Goal: Information Seeking & Learning: Learn about a topic

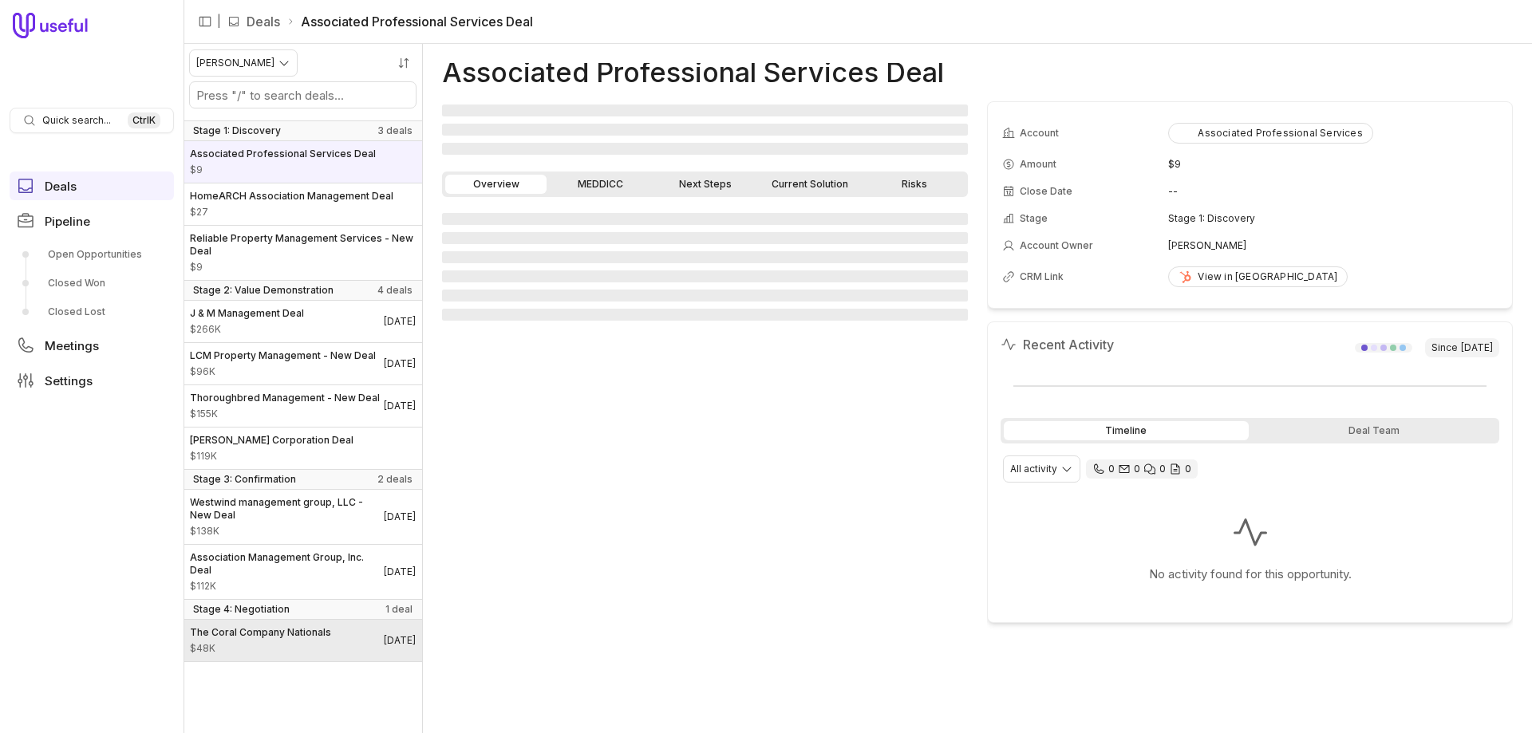
click at [302, 655] on div "The Coral Company Nationals $48K" at bounding box center [260, 640] width 141 height 29
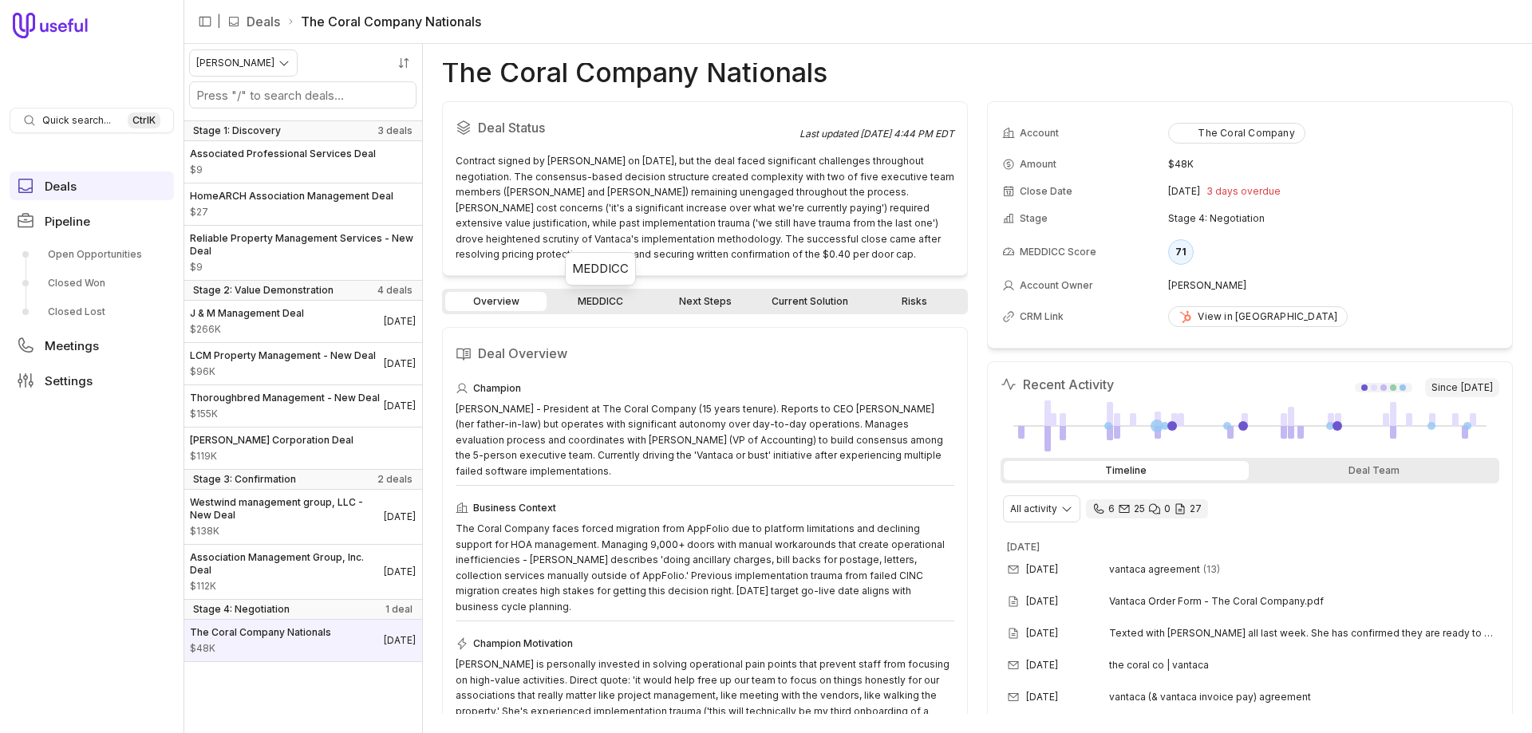
click at [583, 306] on link "MEDDICC" at bounding box center [600, 301] width 101 height 19
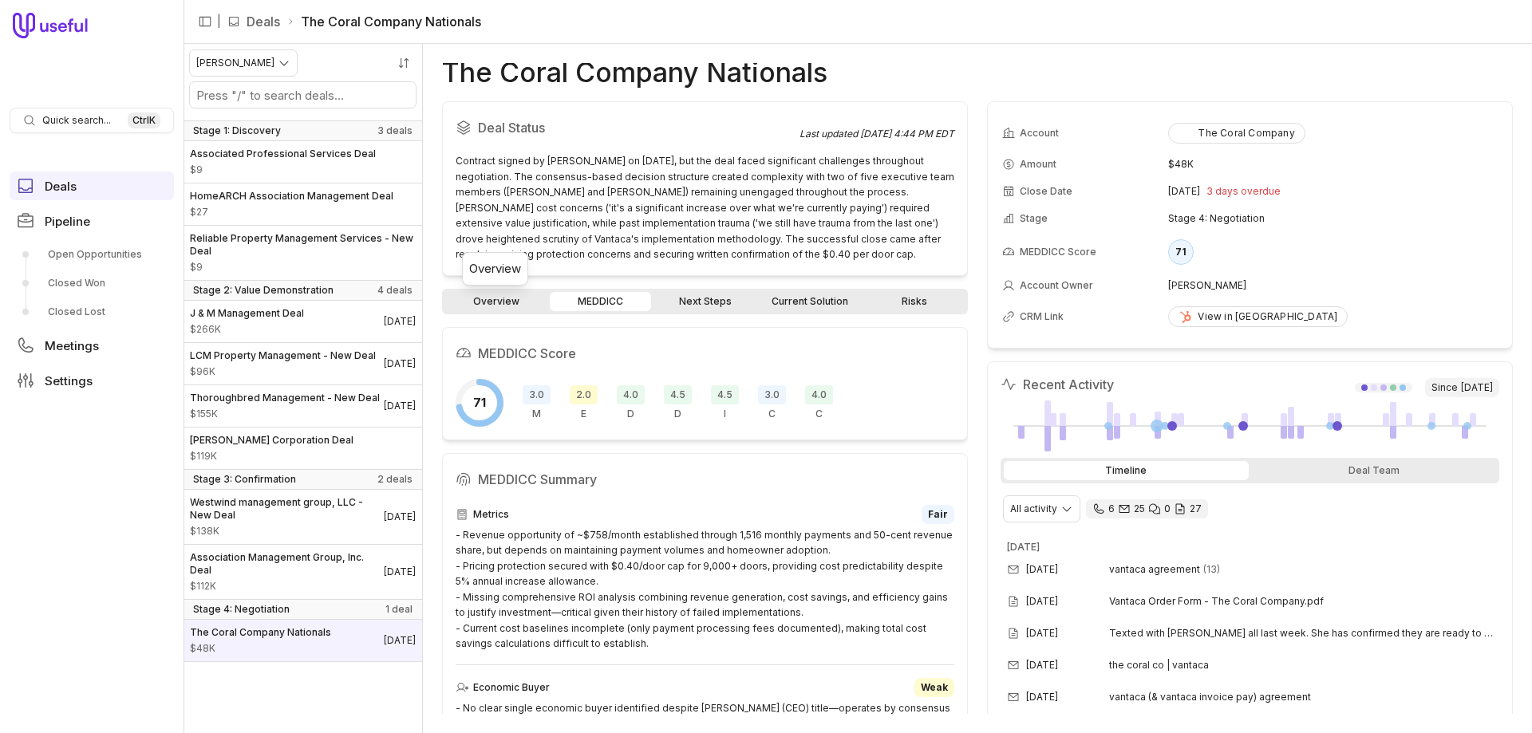
click at [481, 306] on link "Overview" at bounding box center [495, 301] width 101 height 19
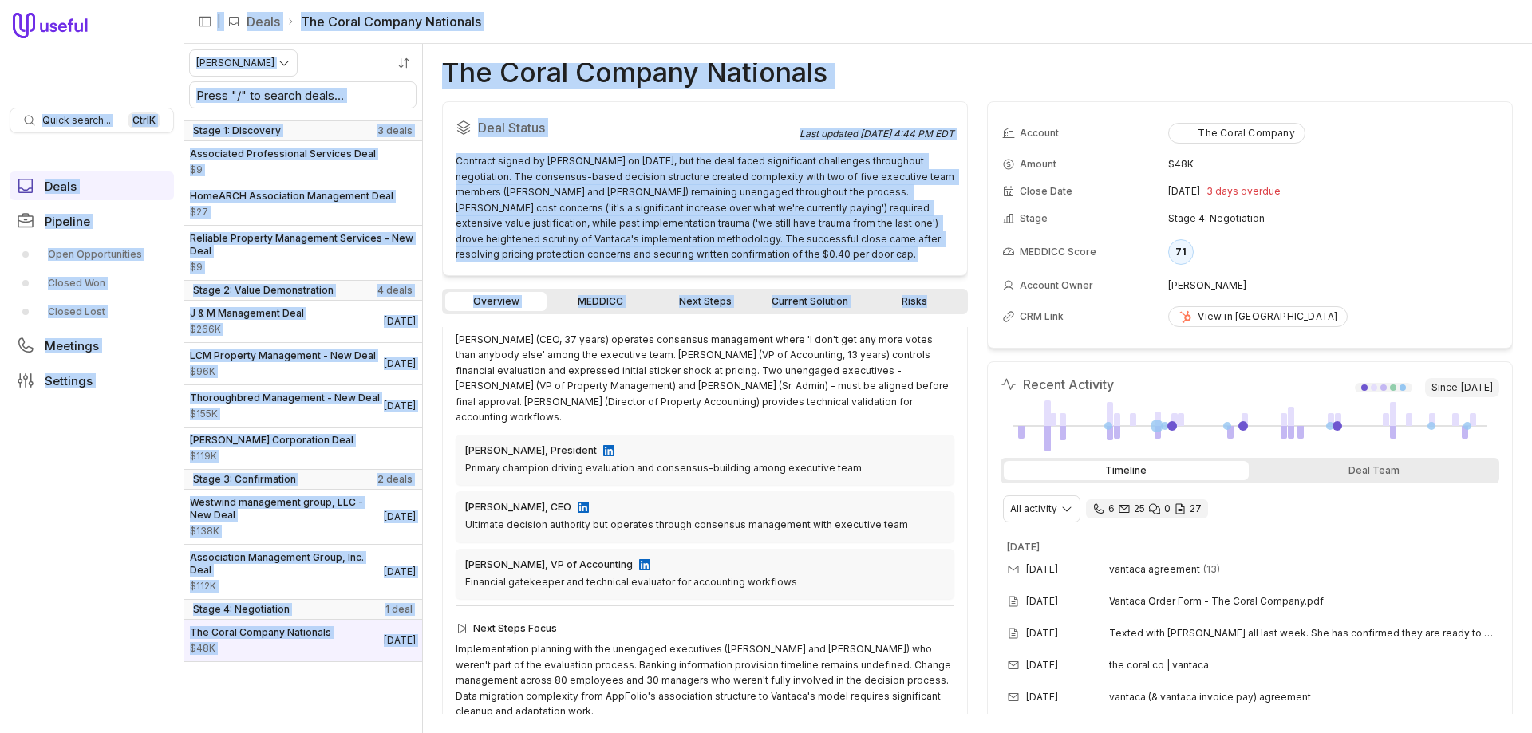
scroll to position [448, 0]
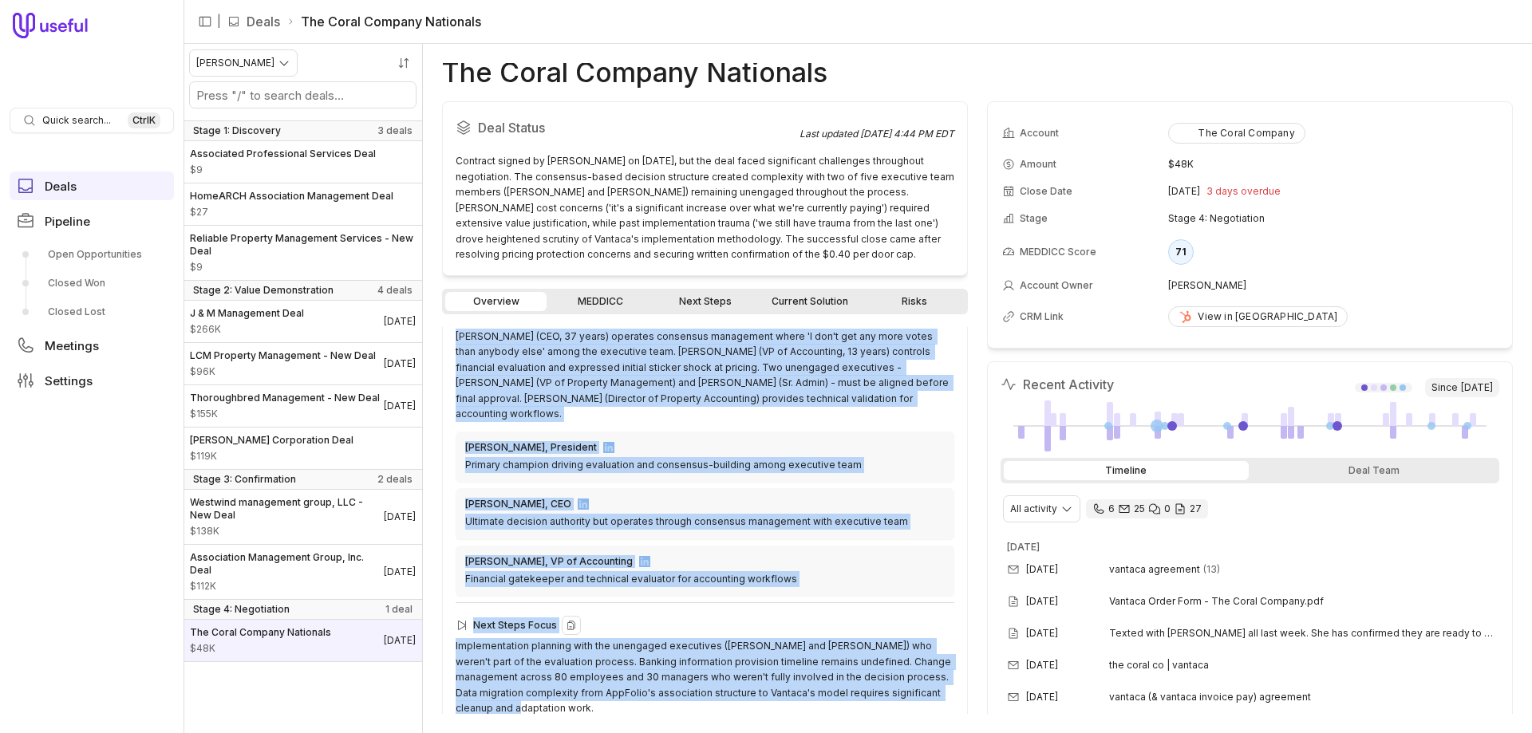
drag, startPoint x: 456, startPoint y: 355, endPoint x: 781, endPoint y: 693, distance: 468.9
click at [781, 693] on div "Deal Overview Champion [PERSON_NAME] - President at The Coral Company (15 years…" at bounding box center [705, 304] width 526 height 851
copy div "Deal Overview Champion [PERSON_NAME] - President at The Coral Company (15 years…"
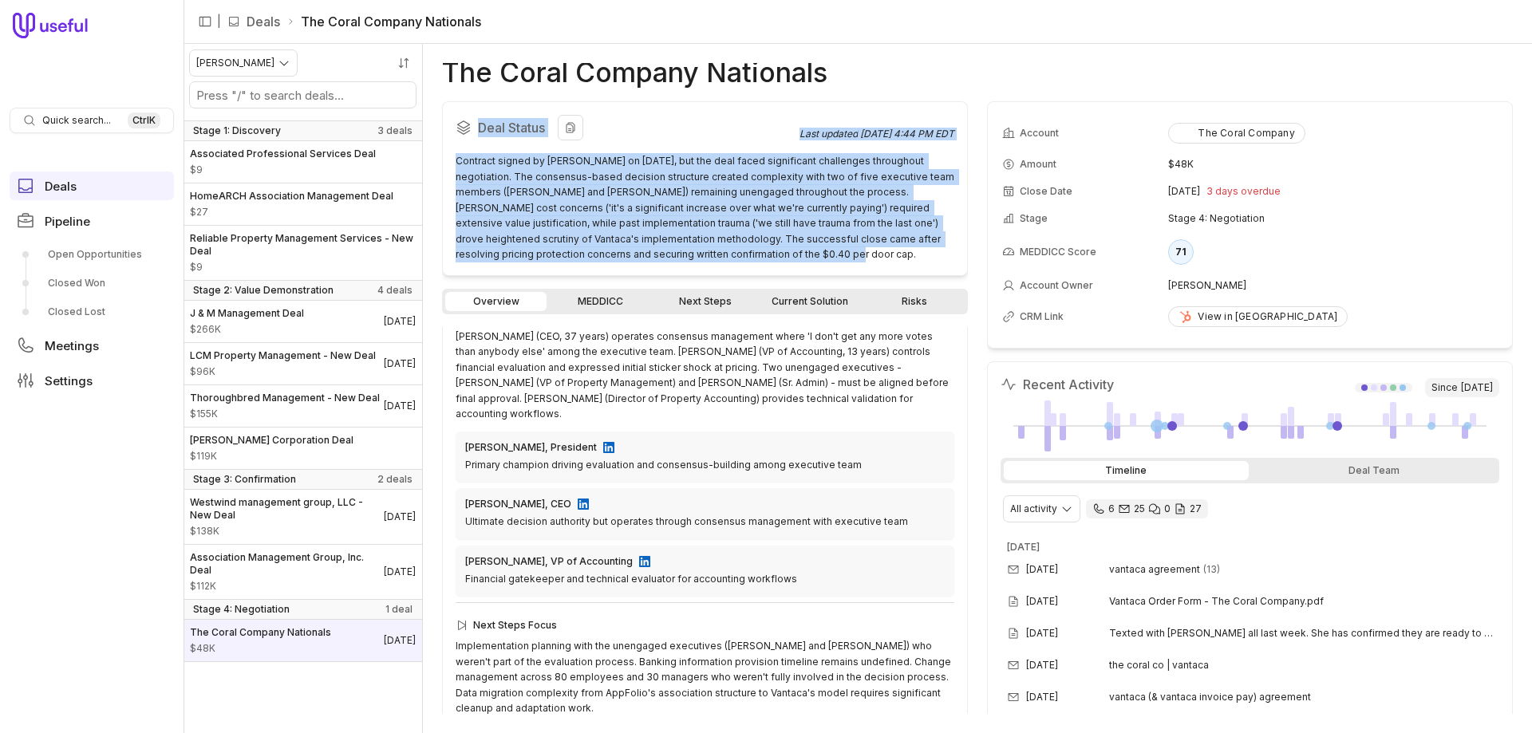
drag, startPoint x: 716, startPoint y: 258, endPoint x: 459, endPoint y: 125, distance: 289.7
click at [459, 125] on div "Deal Status Last updated [DATE] 4:44 PM EDT Contract signed by [PERSON_NAME] on…" at bounding box center [705, 188] width 526 height 175
copy div "Deal Status Last updated [DATE] 4:44 PM EDT Contract signed by [PERSON_NAME] on…"
drag, startPoint x: 614, startPoint y: 310, endPoint x: 603, endPoint y: 305, distance: 11.4
click at [614, 310] on link "MEDDICC" at bounding box center [600, 301] width 101 height 19
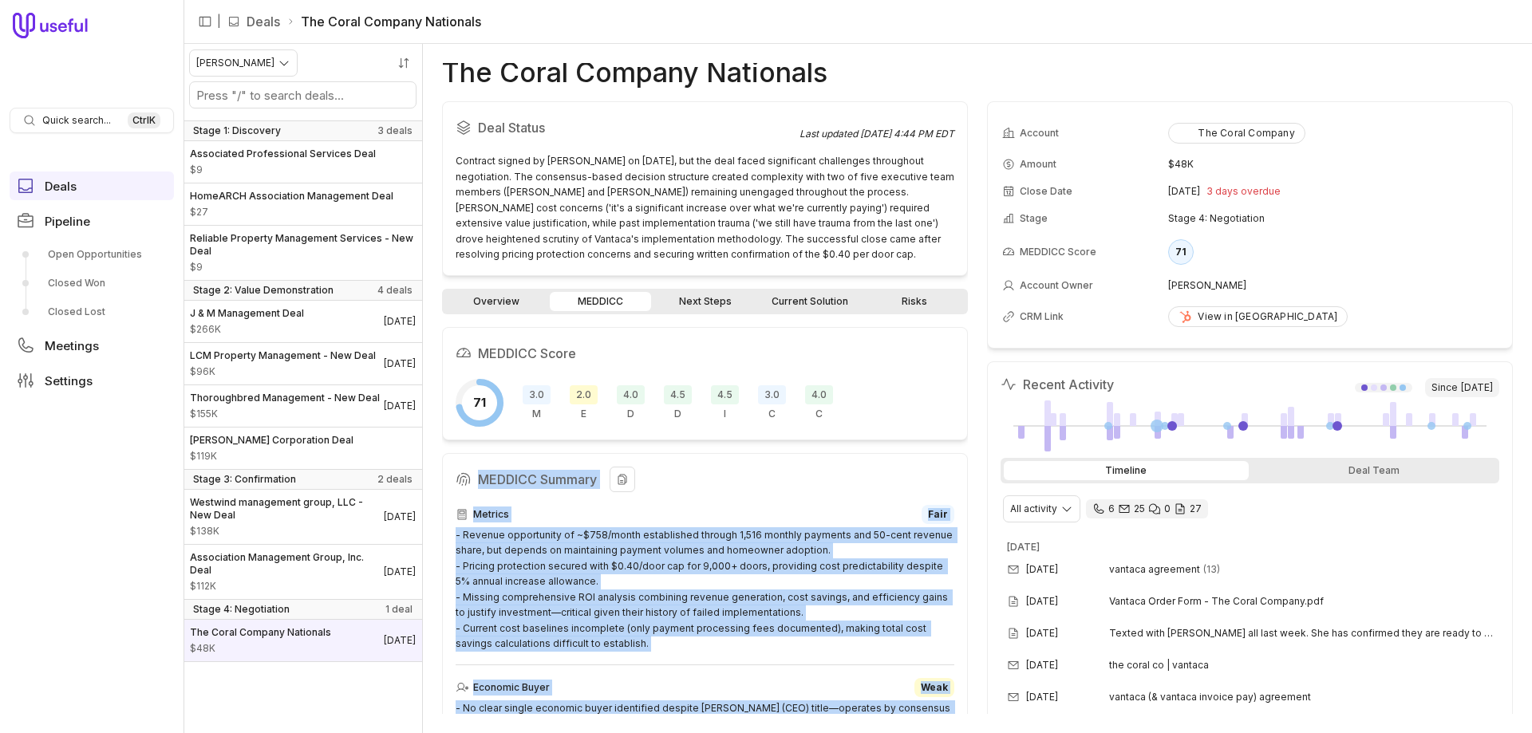
drag, startPoint x: 837, startPoint y: 694, endPoint x: 470, endPoint y: 467, distance: 431.7
copy div "LOREMIP Dolorsi Ametcon Adip - Elitsed doeiusmodte in ~$878/utlab etdoloremag a…"
click at [778, 302] on link "Current Solution" at bounding box center [809, 301] width 101 height 19
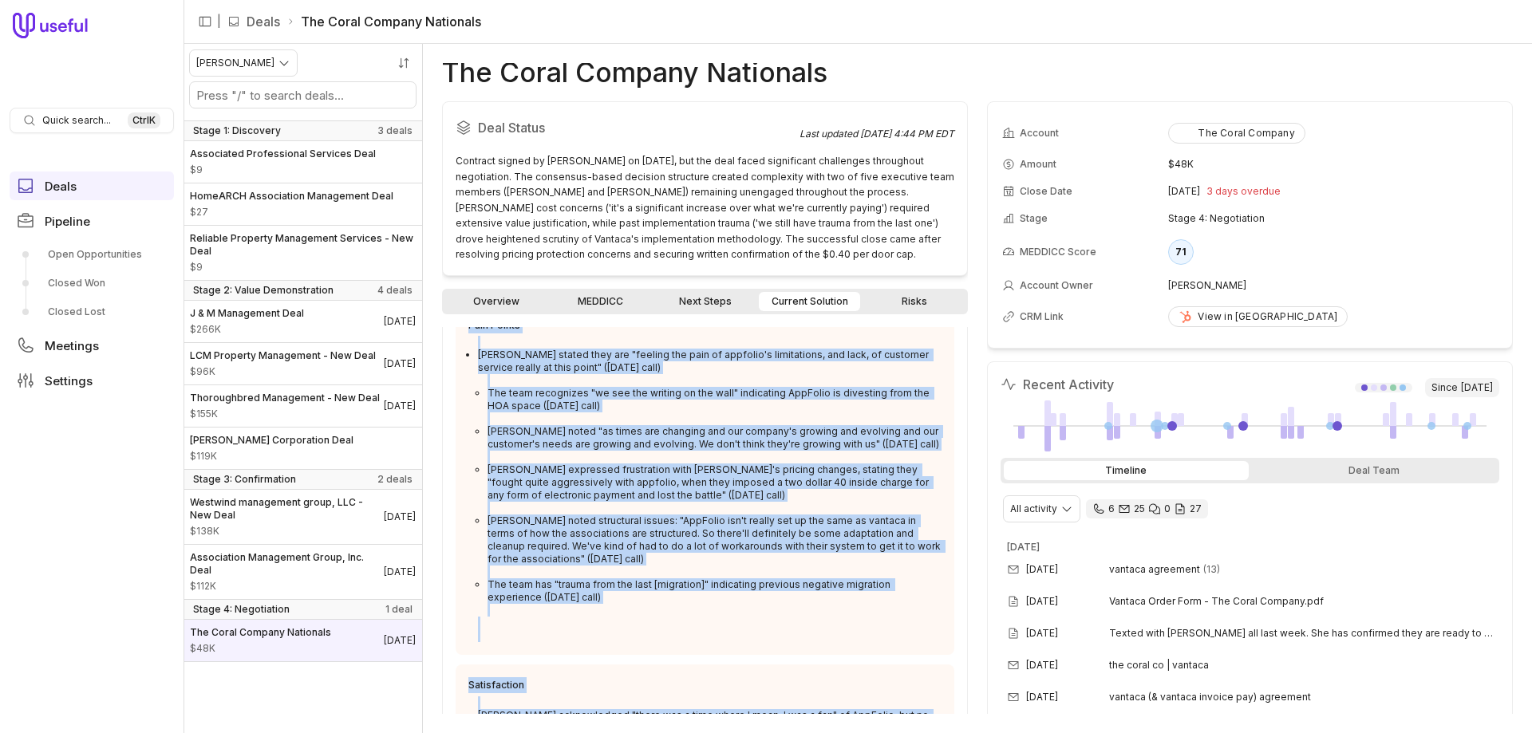
scroll to position [331, 0]
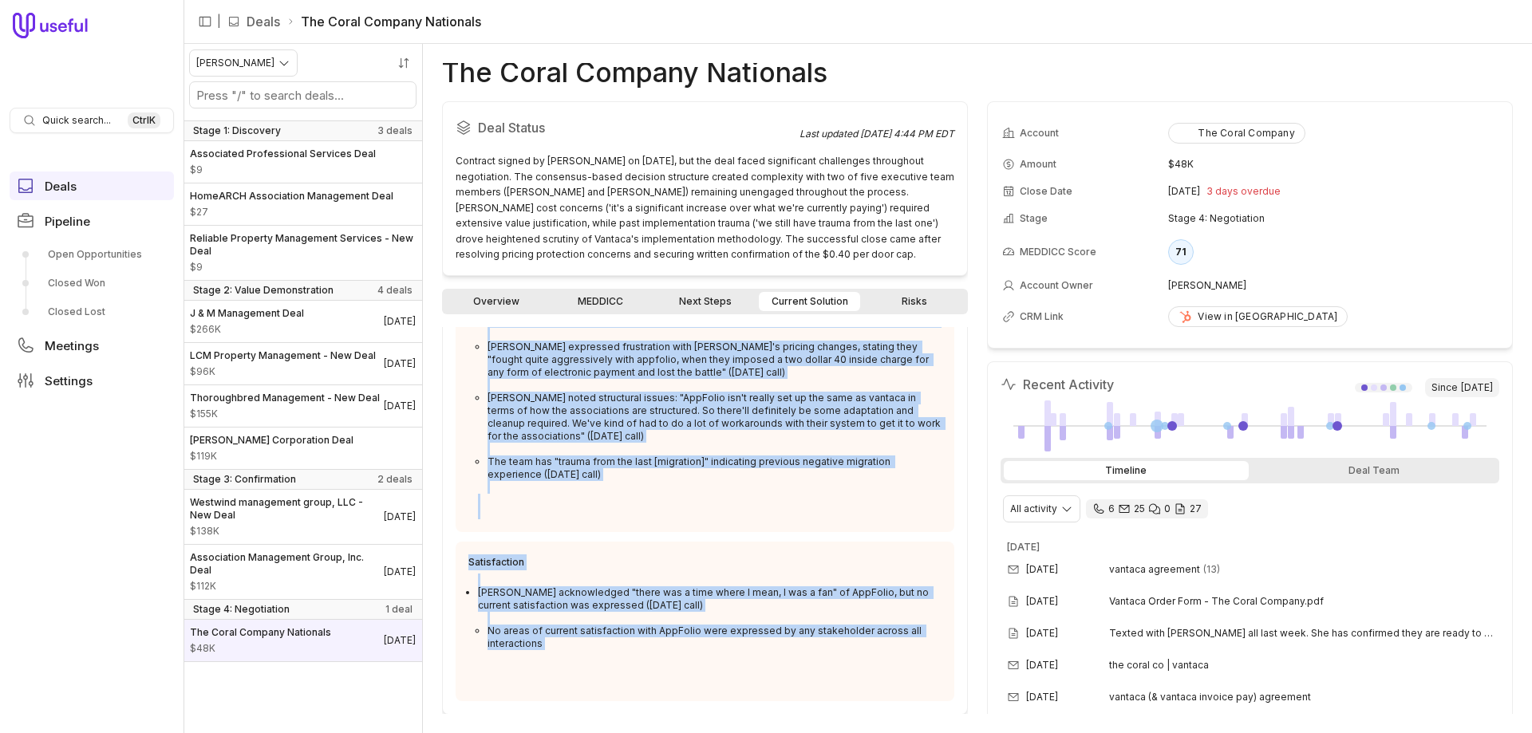
drag, startPoint x: 467, startPoint y: 533, endPoint x: 781, endPoint y: 653, distance: 336.6
click at [781, 653] on div "Pain Points [PERSON_NAME] stated they are "feeling the pain of appfolio's limit…" at bounding box center [705, 441] width 499 height 519
copy div "Pain Points [PERSON_NAME] stated they are "feeling the pain of appfolio's limit…"
click at [918, 301] on link "Risks" at bounding box center [913, 301] width 101 height 19
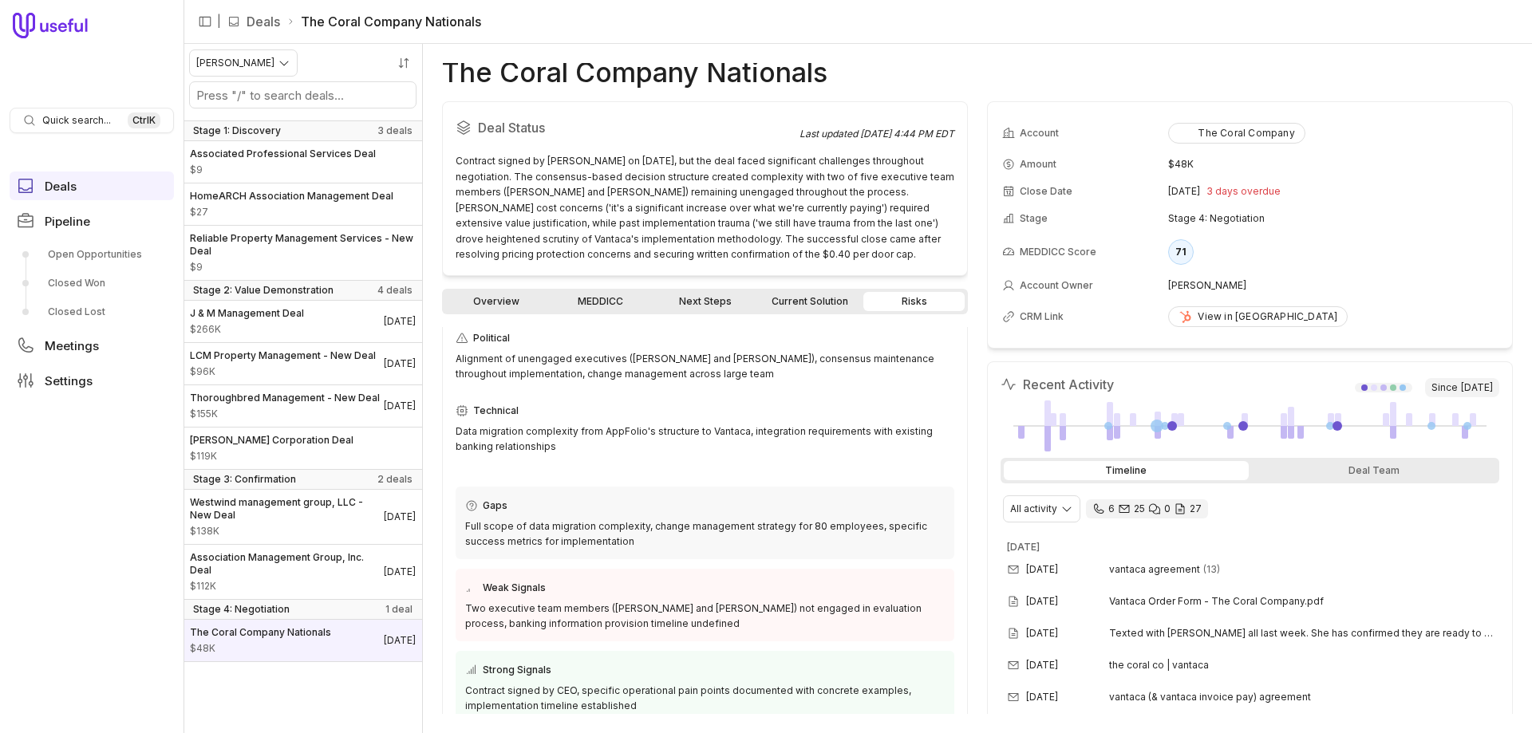
scroll to position [145, 0]
